Goal: Transaction & Acquisition: Obtain resource

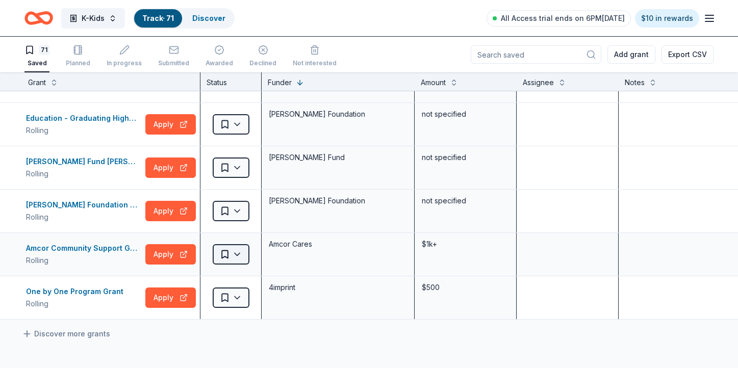
scroll to position [2896, 3]
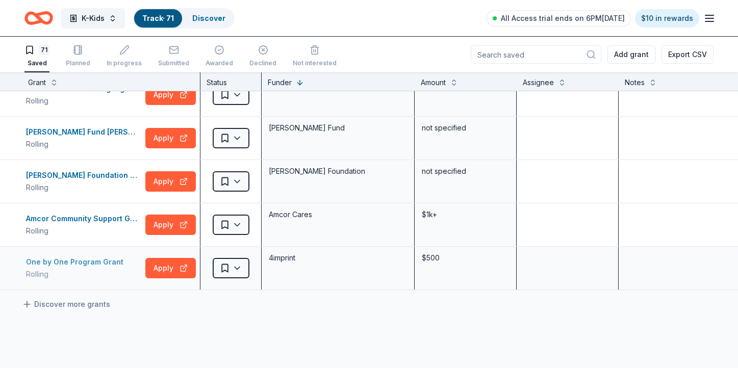
click at [104, 262] on div "One by One Program Grant" at bounding box center [77, 262] width 102 height 12
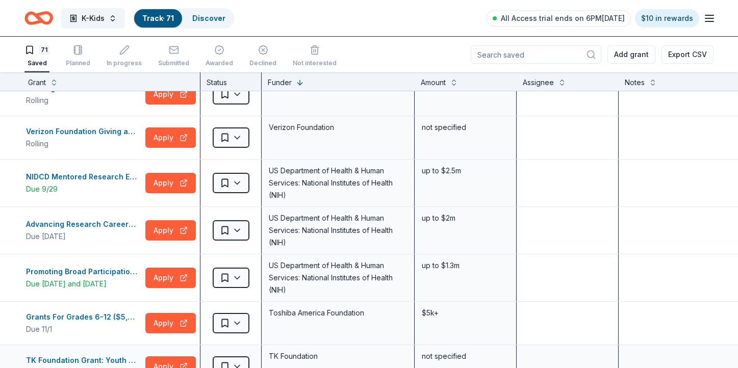
scroll to position [0, 3]
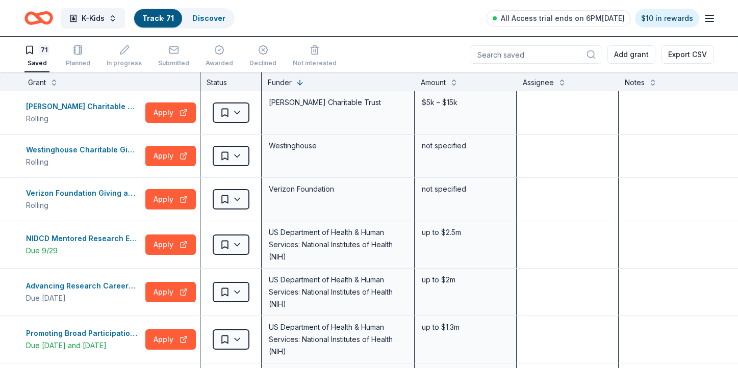
click at [44, 23] on icon "Home" at bounding box center [44, 18] width 16 height 10
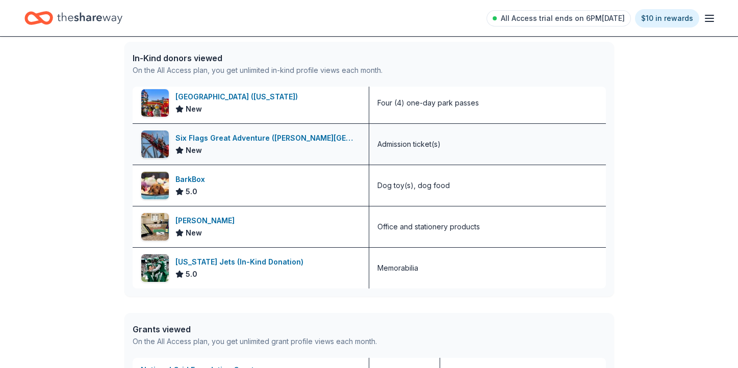
scroll to position [395, 0]
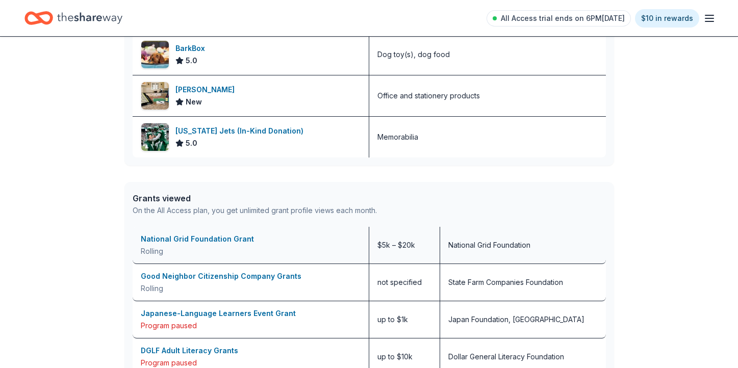
click at [162, 242] on div "National Grid Foundation Grant" at bounding box center [251, 239] width 220 height 12
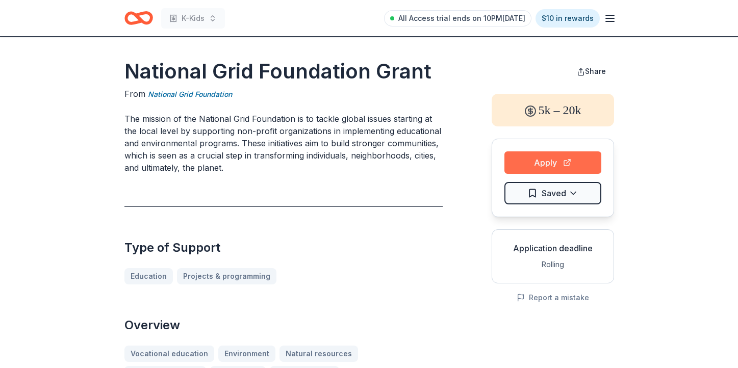
click at [528, 160] on button "Apply" at bounding box center [553, 163] width 97 height 22
click at [554, 163] on button "Apply" at bounding box center [553, 163] width 97 height 22
